Goal: Navigation & Orientation: Find specific page/section

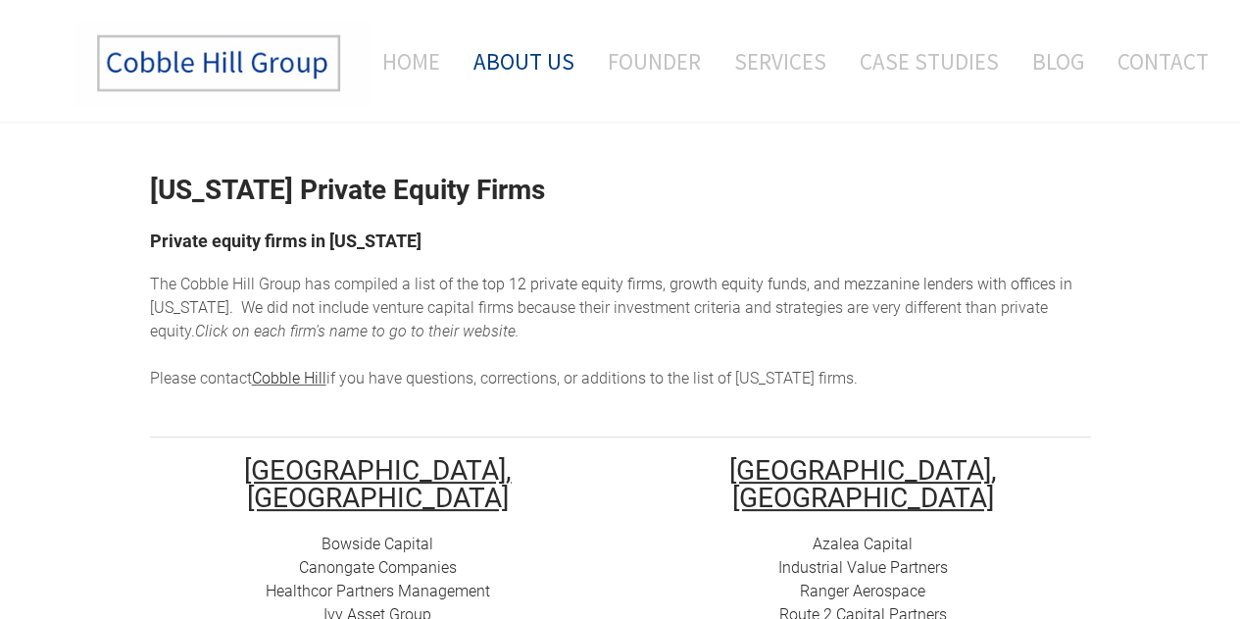
click at [530, 59] on link "About Us" at bounding box center [524, 61] width 130 height 81
click at [436, 532] on div "Bowside Capital Canongate Companies Healthcor Partners Management Ivy Asset Gro…" at bounding box center [378, 614] width 456 height 165
click at [430, 532] on div "Bowside Capital Canongate Companies Healthcor Partners Management Ivy Asset Gro…" at bounding box center [378, 614] width 456 height 165
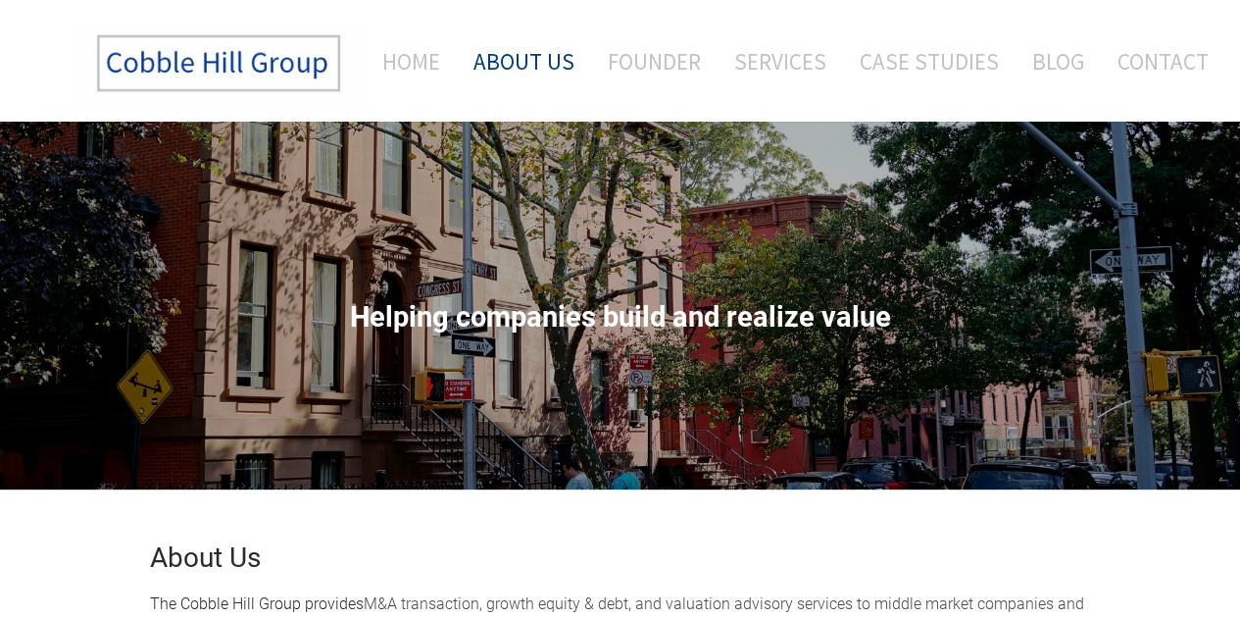
scroll to position [541, 0]
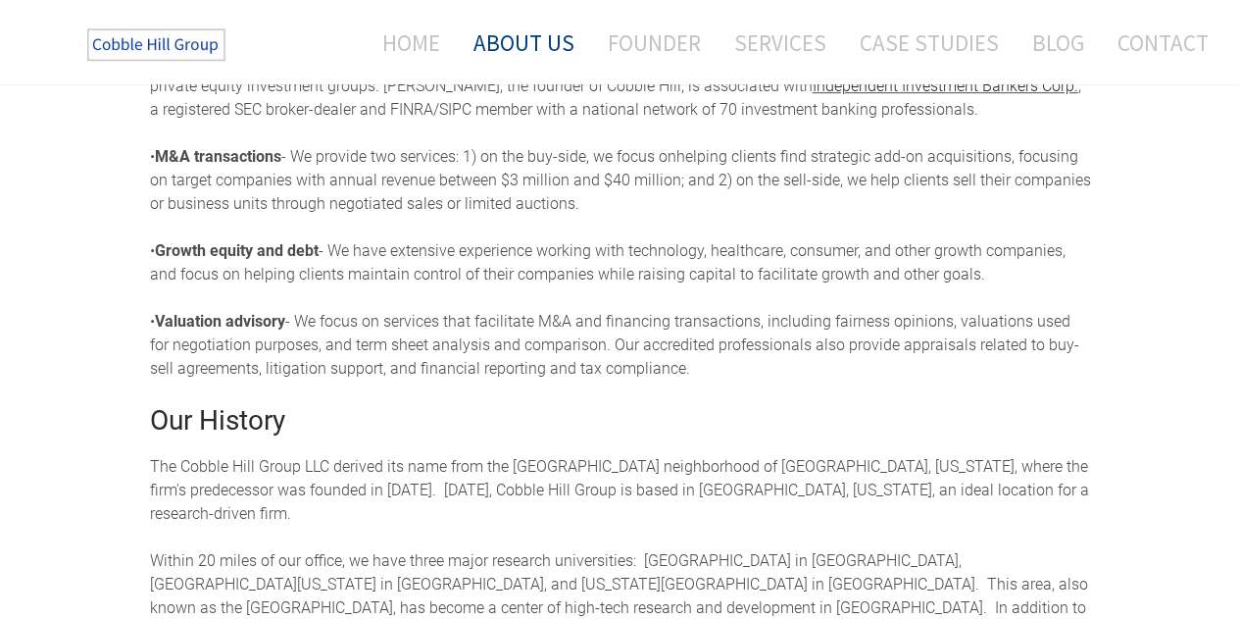
click at [1235, 341] on div "About Us The Cobble Hill Group provides M&A transaction, growth equity & debt, …" at bounding box center [620, 461] width 1240 height 1026
click at [1232, 364] on div "About Us The Cobble Hill Group provides M&A transaction, growth equity & debt, …" at bounding box center [620, 461] width 1240 height 1026
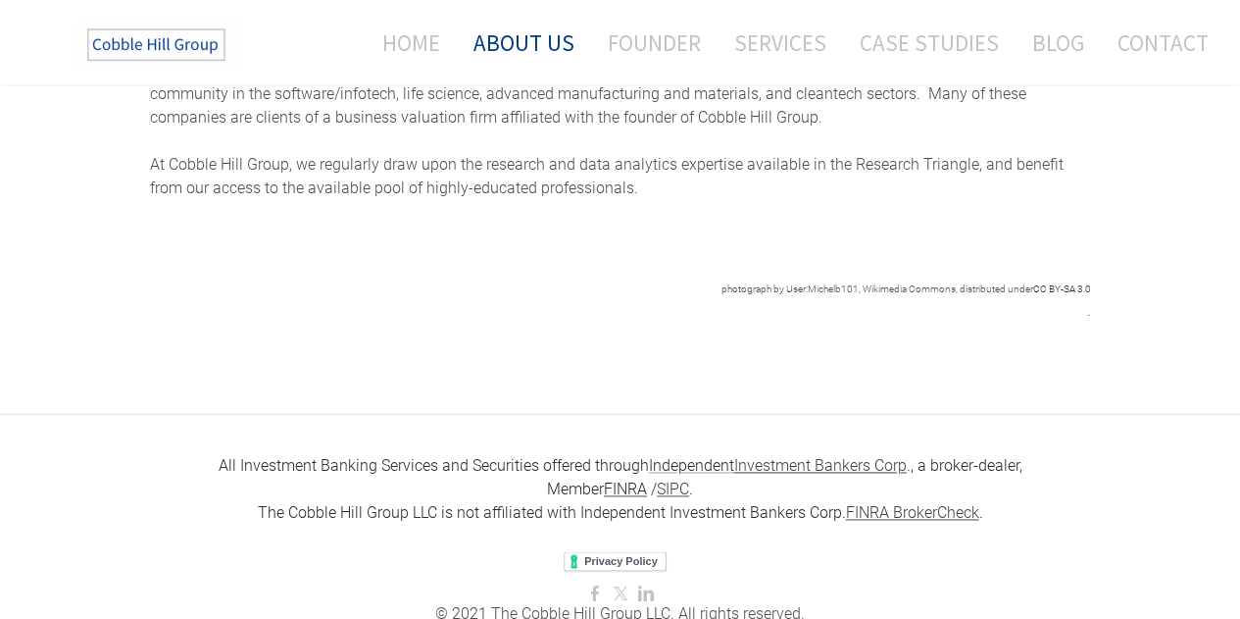
scroll to position [1122, 0]
